Goal: Check status

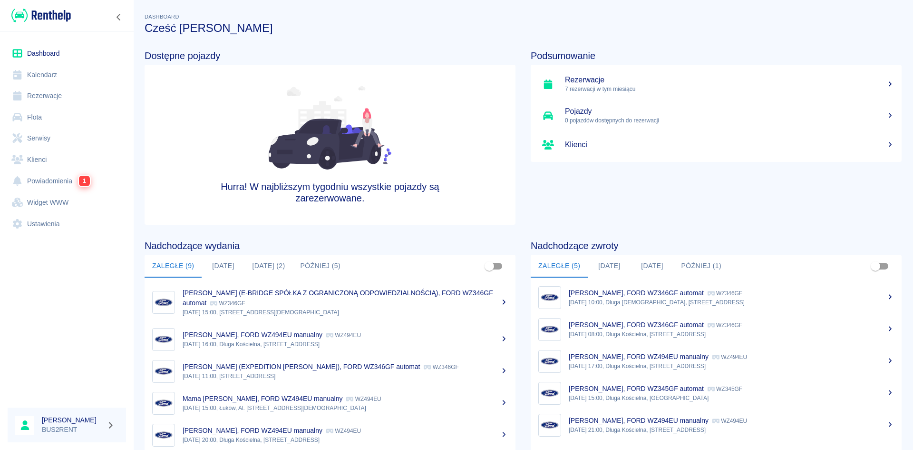
click at [61, 78] on link "Kalendarz" at bounding box center [67, 74] width 118 height 21
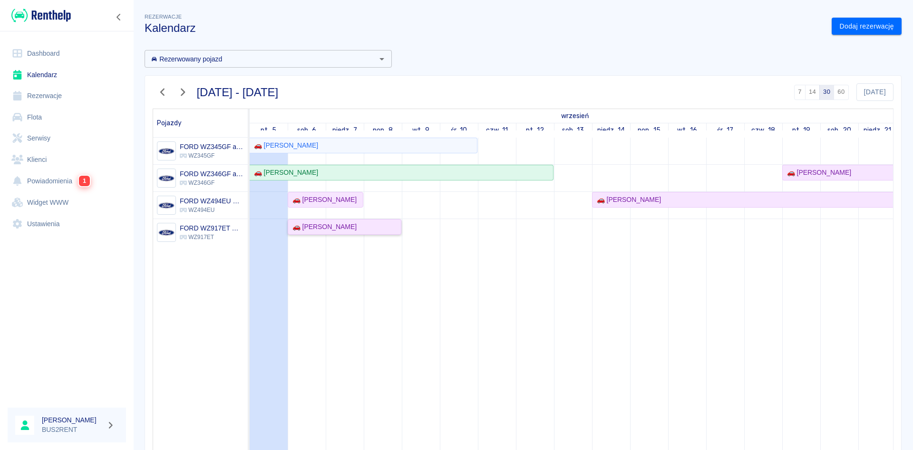
click at [340, 225] on div "🚗 [PERSON_NAME]" at bounding box center [323, 227] width 68 height 10
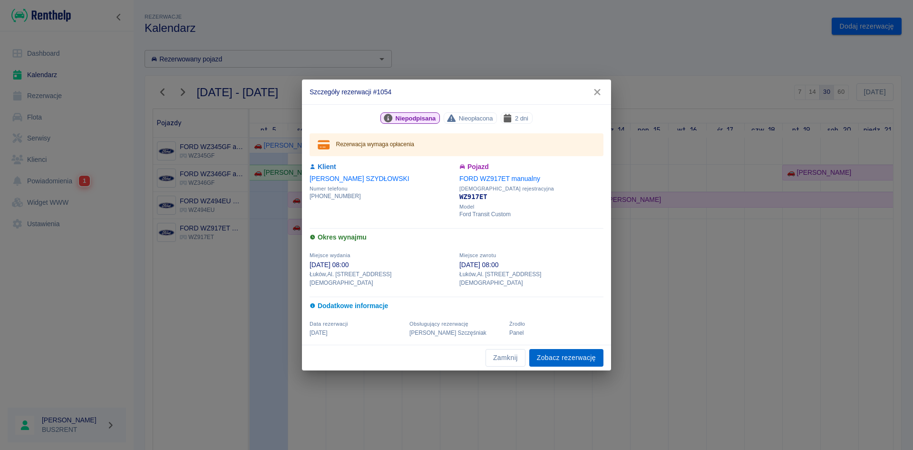
click at [455, 349] on link "Zobacz rezerwację" at bounding box center [566, 358] width 74 height 18
